Goal: Information Seeking & Learning: Learn about a topic

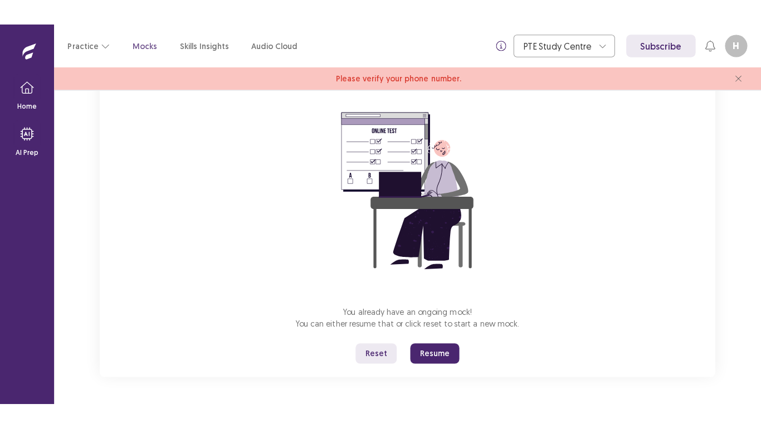
scroll to position [77, 0]
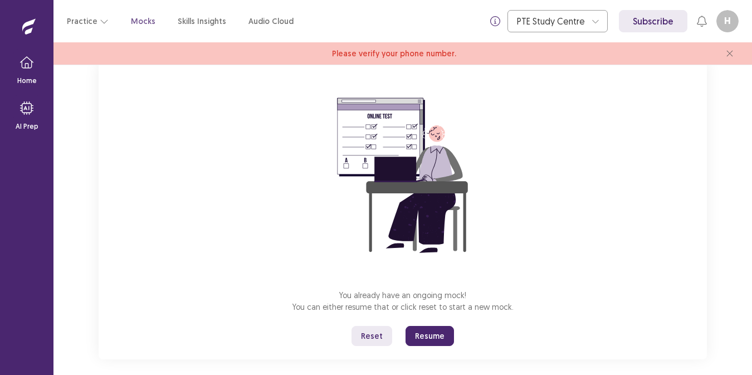
click at [432, 327] on button "Resume" at bounding box center [429, 336] width 48 height 20
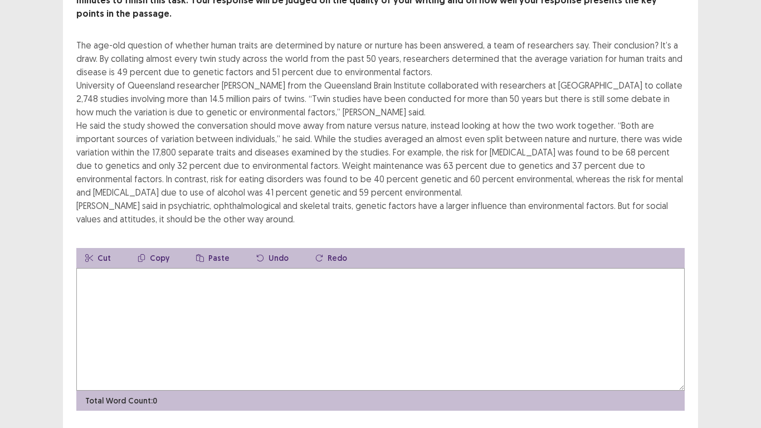
scroll to position [95, 0]
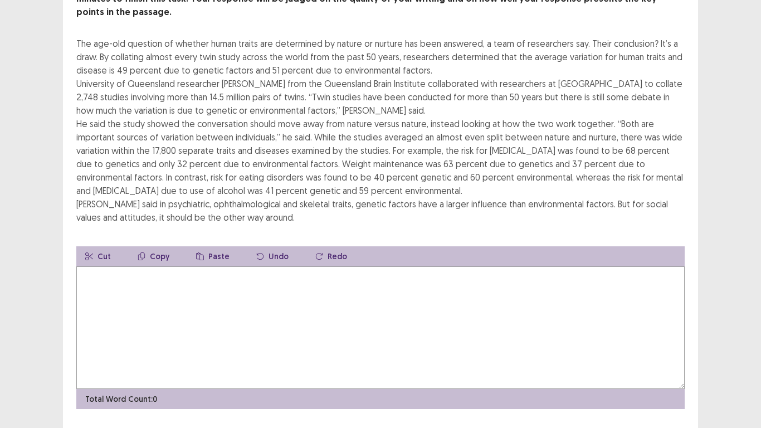
click at [114, 270] on textarea at bounding box center [380, 327] width 608 height 123
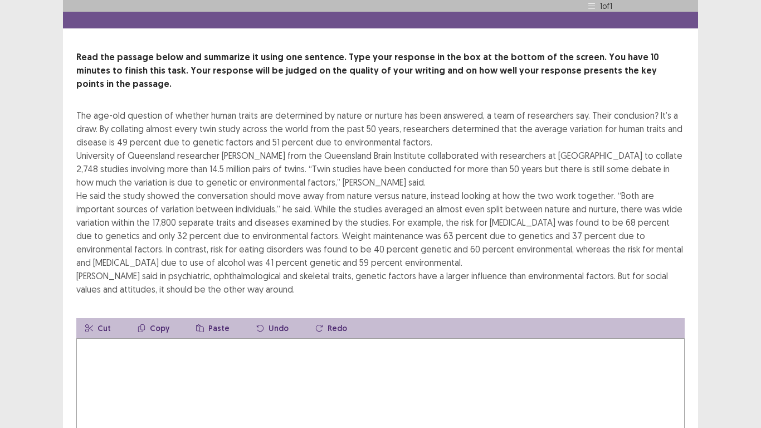
scroll to position [9, 0]
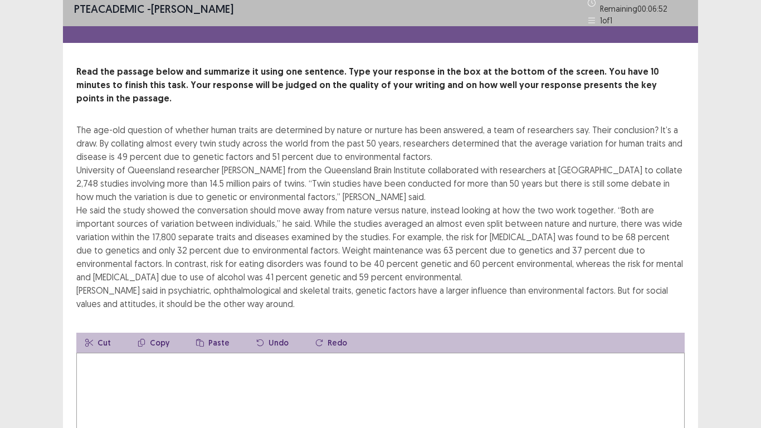
click at [126, 367] on textarea at bounding box center [380, 414] width 608 height 123
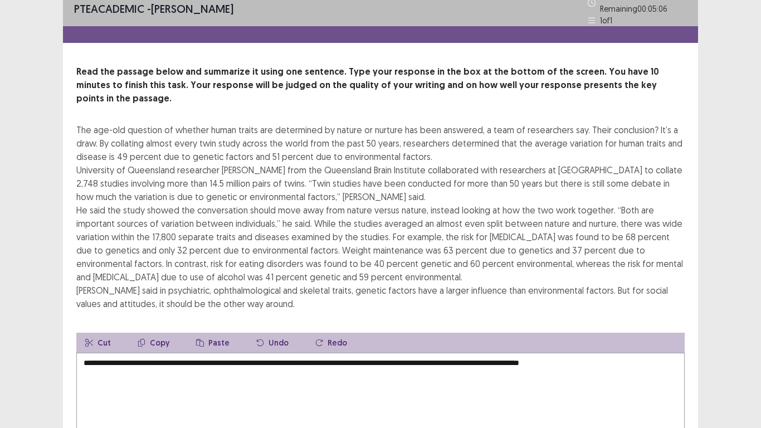
click at [579, 374] on textarea "**********" at bounding box center [380, 414] width 608 height 123
click at [626, 355] on textarea "**********" at bounding box center [380, 414] width 608 height 123
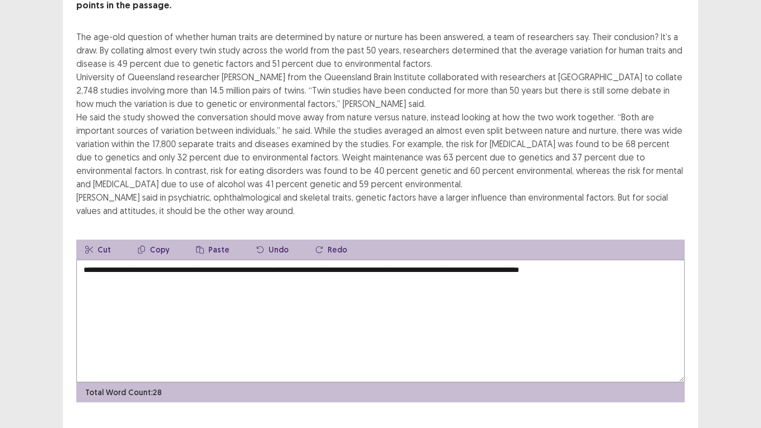
scroll to position [107, 0]
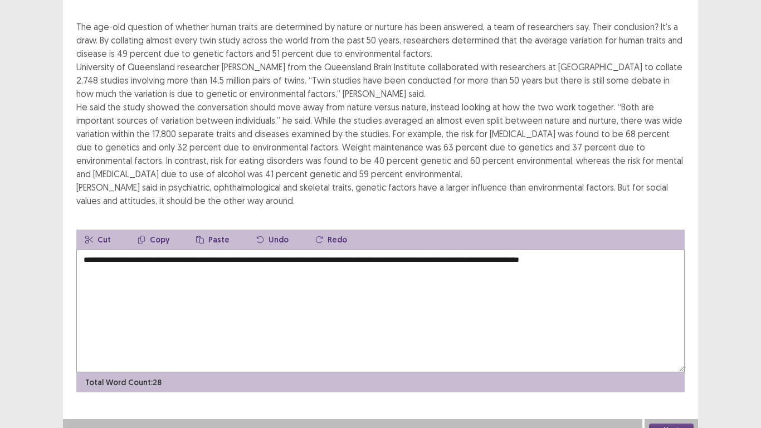
type textarea "**********"
click at [670, 374] on button "Next" at bounding box center [671, 429] width 45 height 13
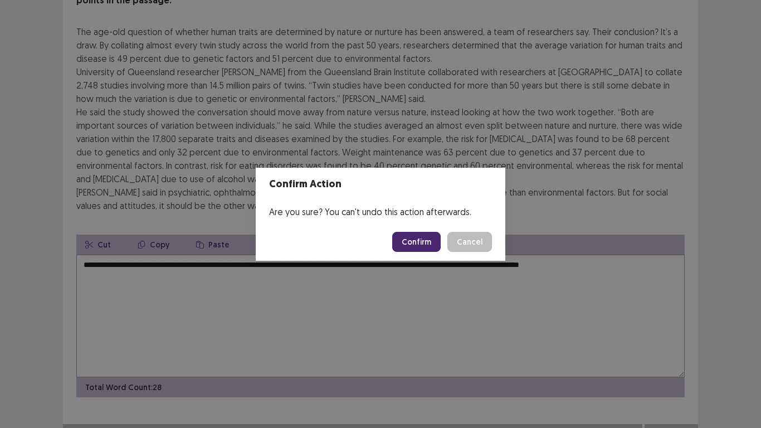
click at [422, 240] on button "Confirm" at bounding box center [416, 242] width 48 height 20
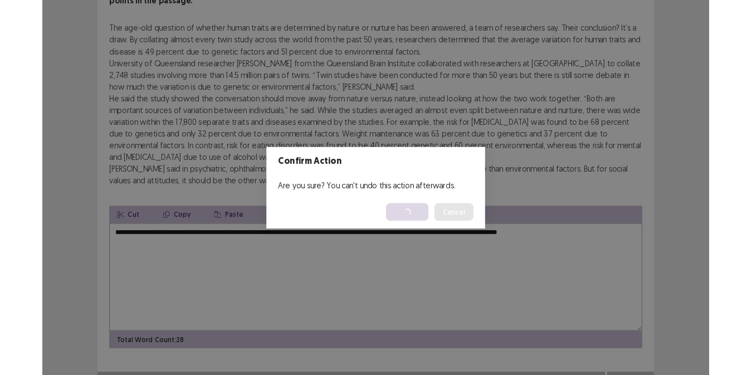
scroll to position [0, 0]
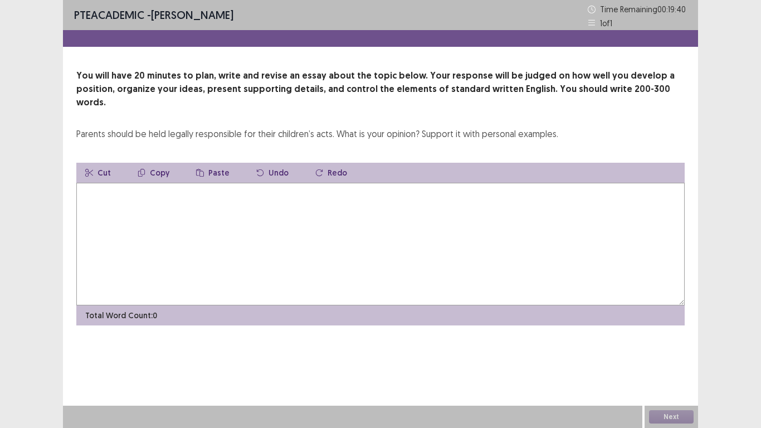
click at [91, 200] on textarea at bounding box center [380, 244] width 608 height 123
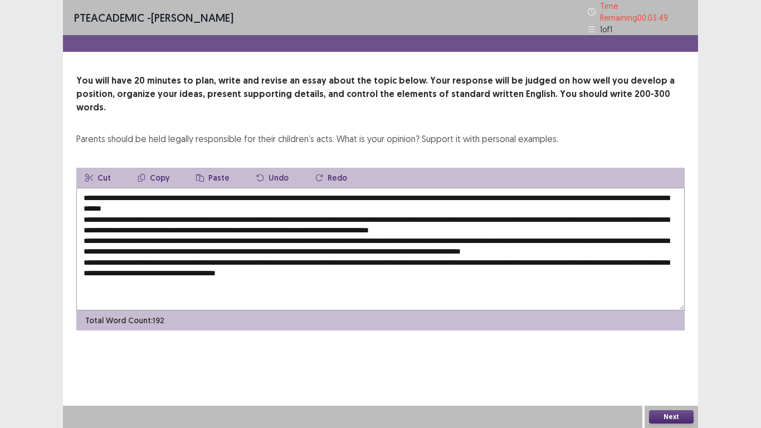
type textarea "**********"
click at [673, 374] on button "Next" at bounding box center [671, 416] width 45 height 13
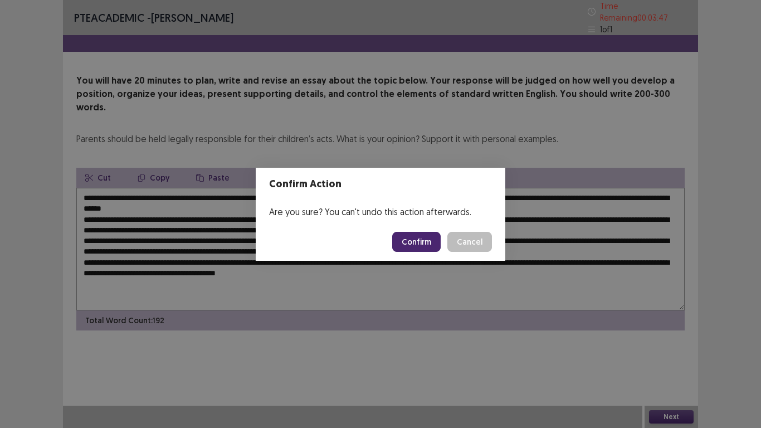
click at [428, 241] on button "Confirm" at bounding box center [416, 242] width 48 height 20
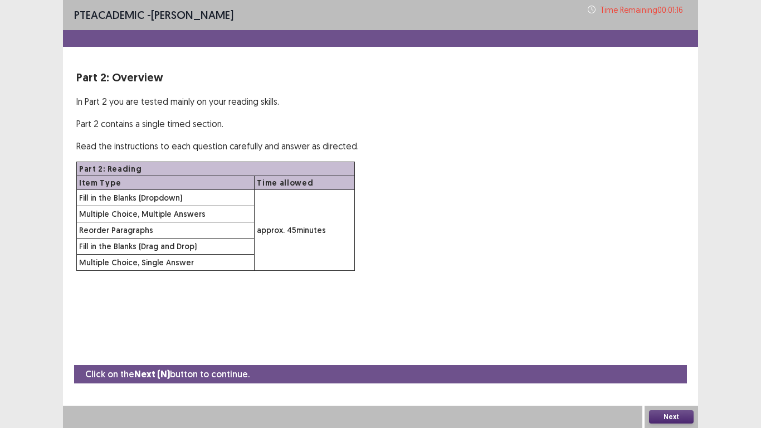
click at [692, 340] on div "PTE academic - [PERSON_NAME] Time Remaining 00 : 01 : 16 Part 2: Overview In Pa…" at bounding box center [380, 214] width 635 height 428
click at [667, 374] on button "Next" at bounding box center [671, 416] width 45 height 13
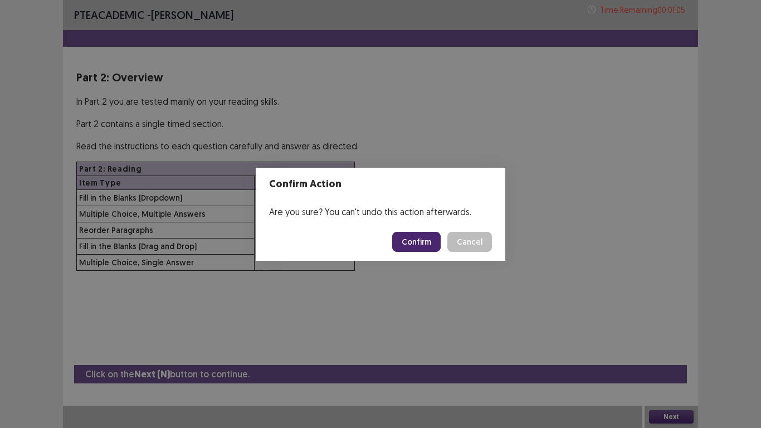
click at [432, 242] on button "Confirm" at bounding box center [416, 242] width 48 height 20
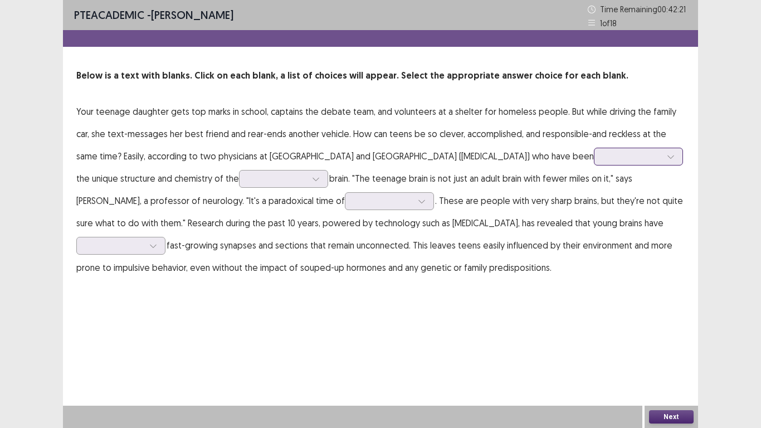
click at [603, 159] on div at bounding box center [632, 156] width 58 height 11
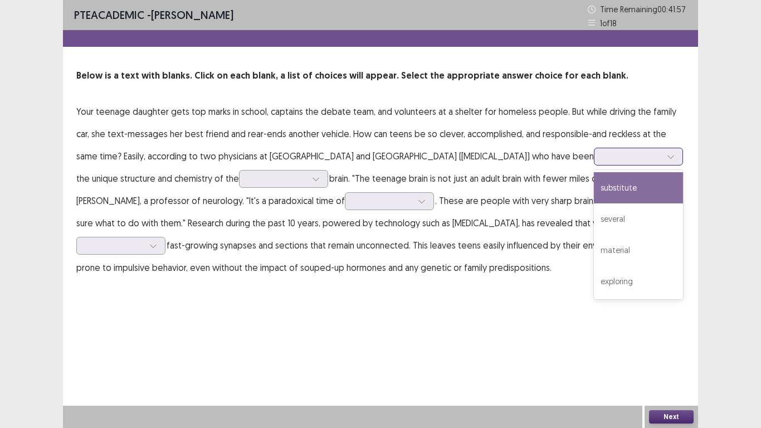
click at [594, 192] on div "substitute" at bounding box center [638, 187] width 89 height 31
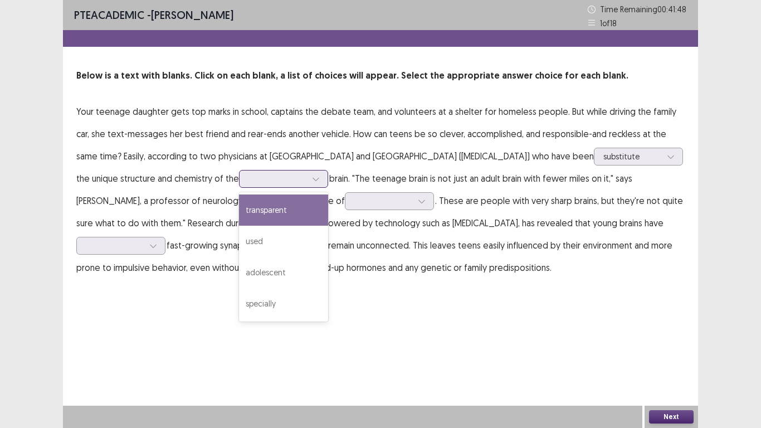
click at [307, 180] on div at bounding box center [315, 178] width 17 height 17
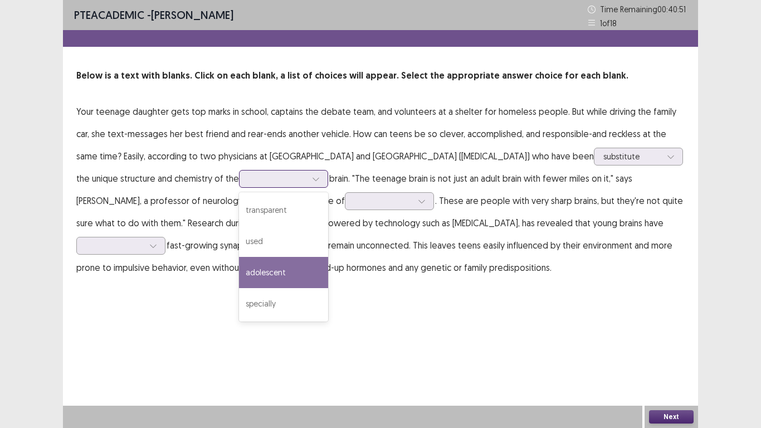
click at [253, 261] on div "adolescent" at bounding box center [283, 272] width 89 height 31
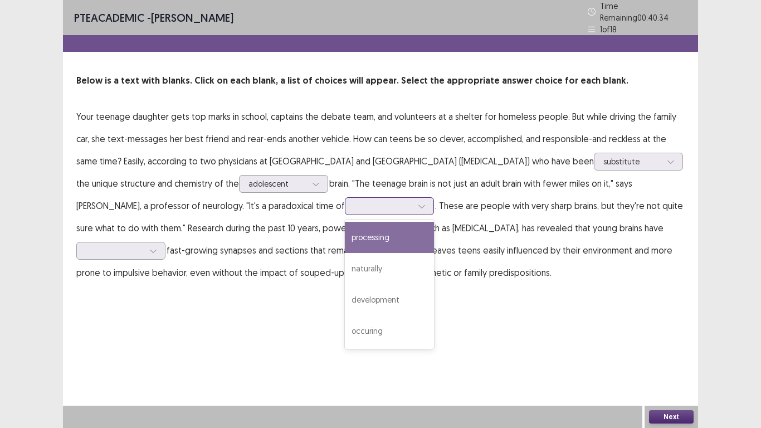
click at [375, 202] on div at bounding box center [383, 205] width 60 height 13
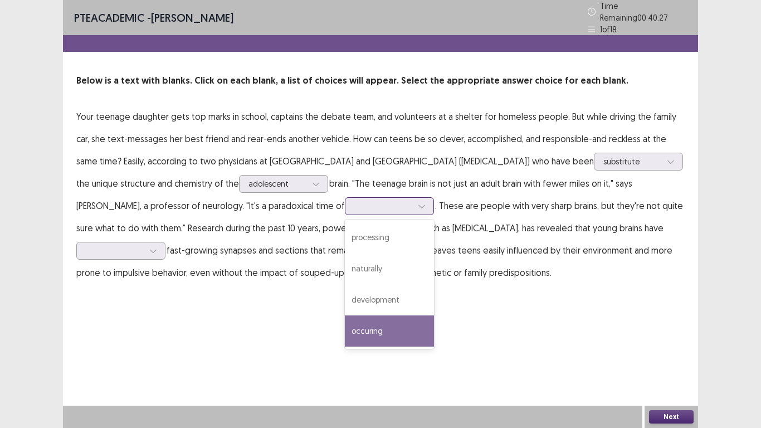
click at [345, 320] on div "occuring" at bounding box center [389, 330] width 89 height 31
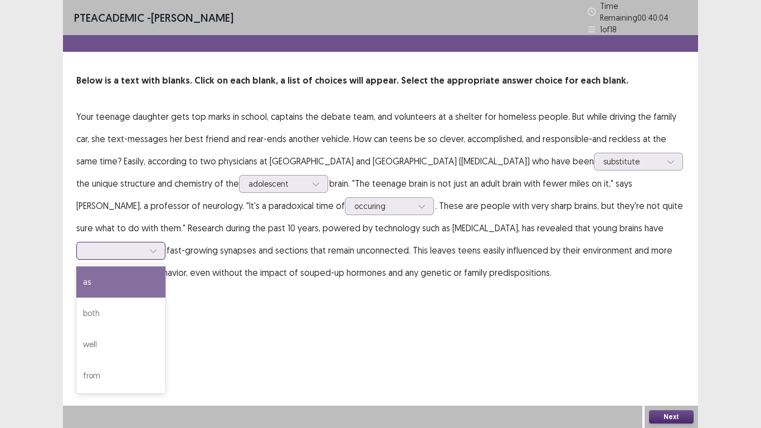
click at [145, 248] on div at bounding box center [115, 250] width 60 height 13
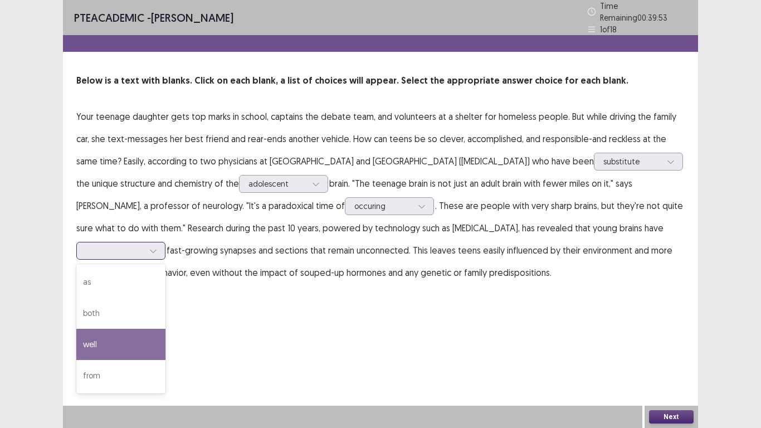
click at [146, 337] on div "well" at bounding box center [120, 344] width 89 height 31
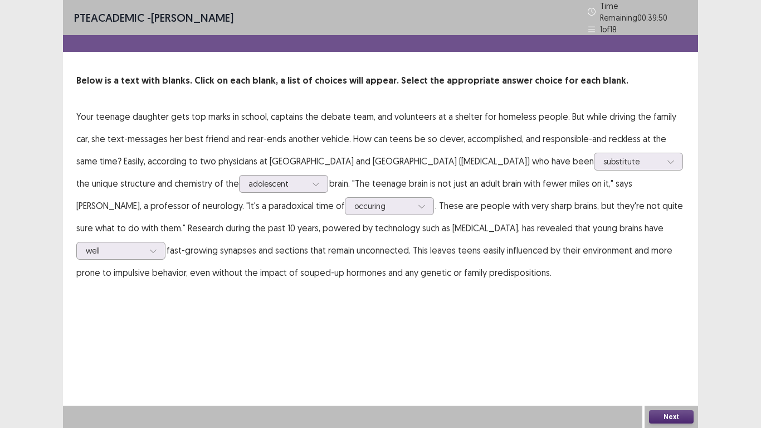
click at [668, 374] on button "Next" at bounding box center [671, 416] width 45 height 13
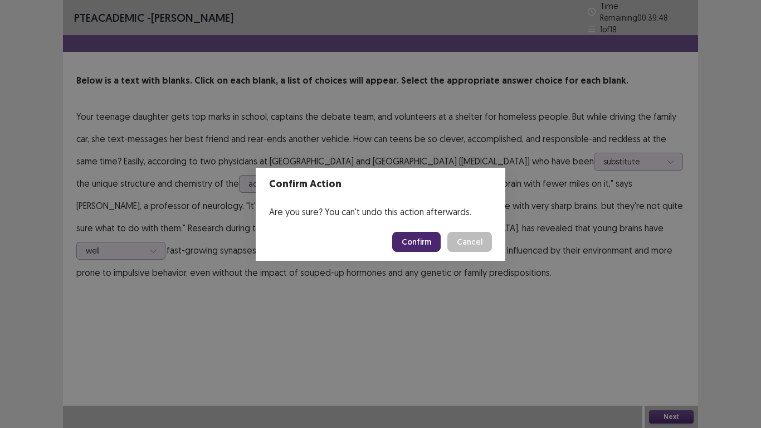
click at [405, 233] on button "Confirm" at bounding box center [416, 242] width 48 height 20
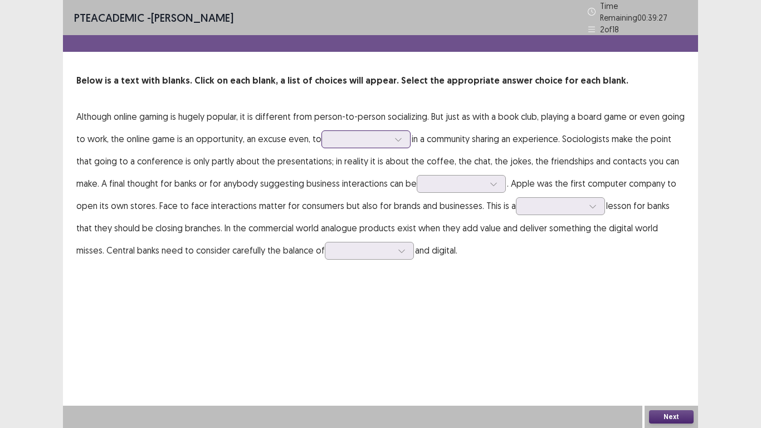
click at [394, 133] on div at bounding box center [398, 139] width 17 height 17
click at [480, 301] on div "PTE academic - [PERSON_NAME] Time Remaining 00 : 39 : 08 2 of 18 Below is a tex…" at bounding box center [380, 214] width 635 height 428
drag, startPoint x: 324, startPoint y: 311, endPoint x: 337, endPoint y: 185, distance: 126.0
click at [337, 185] on div "PTE academic - [PERSON_NAME] Time Remaining 00 : 39 : 03 2 of 18 Below is a tex…" at bounding box center [380, 214] width 635 height 428
